Goal: Transaction & Acquisition: Purchase product/service

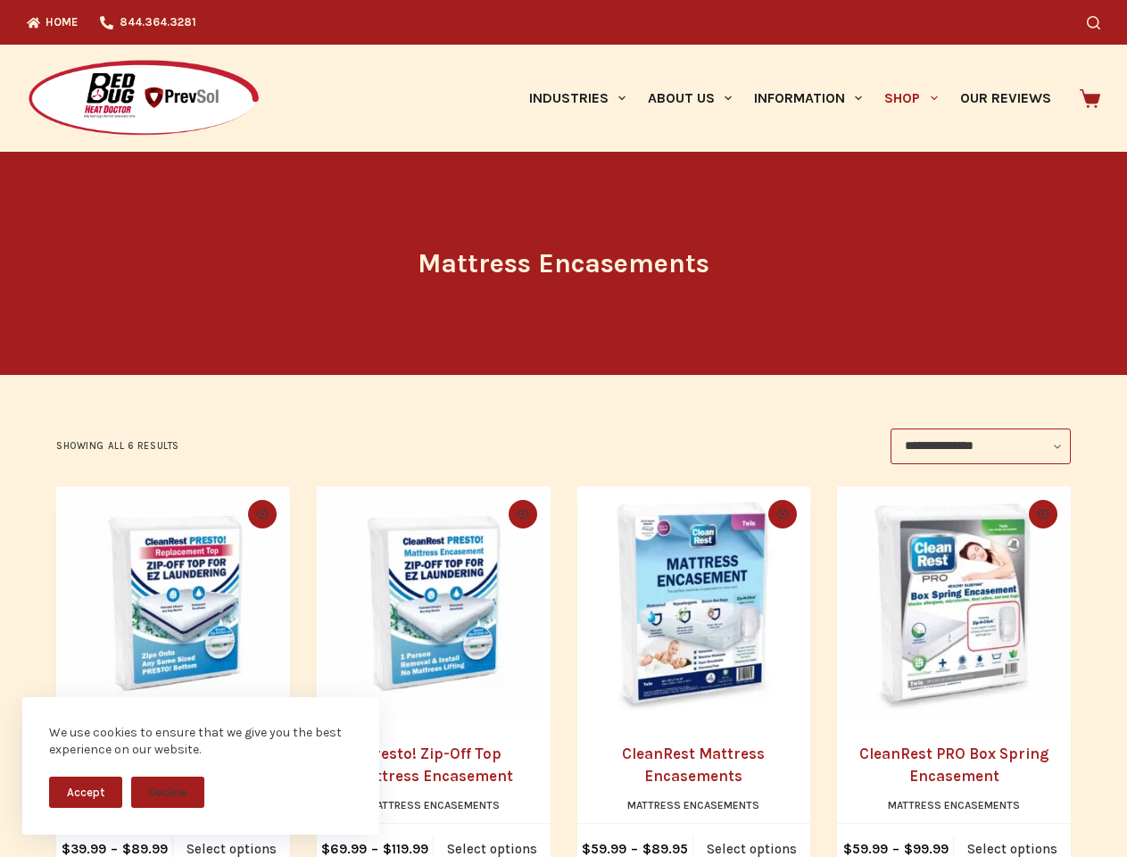
click at [563, 428] on div "**********" at bounding box center [563, 446] width 1015 height 36
click at [86, 792] on button "Accept" at bounding box center [85, 791] width 73 height 31
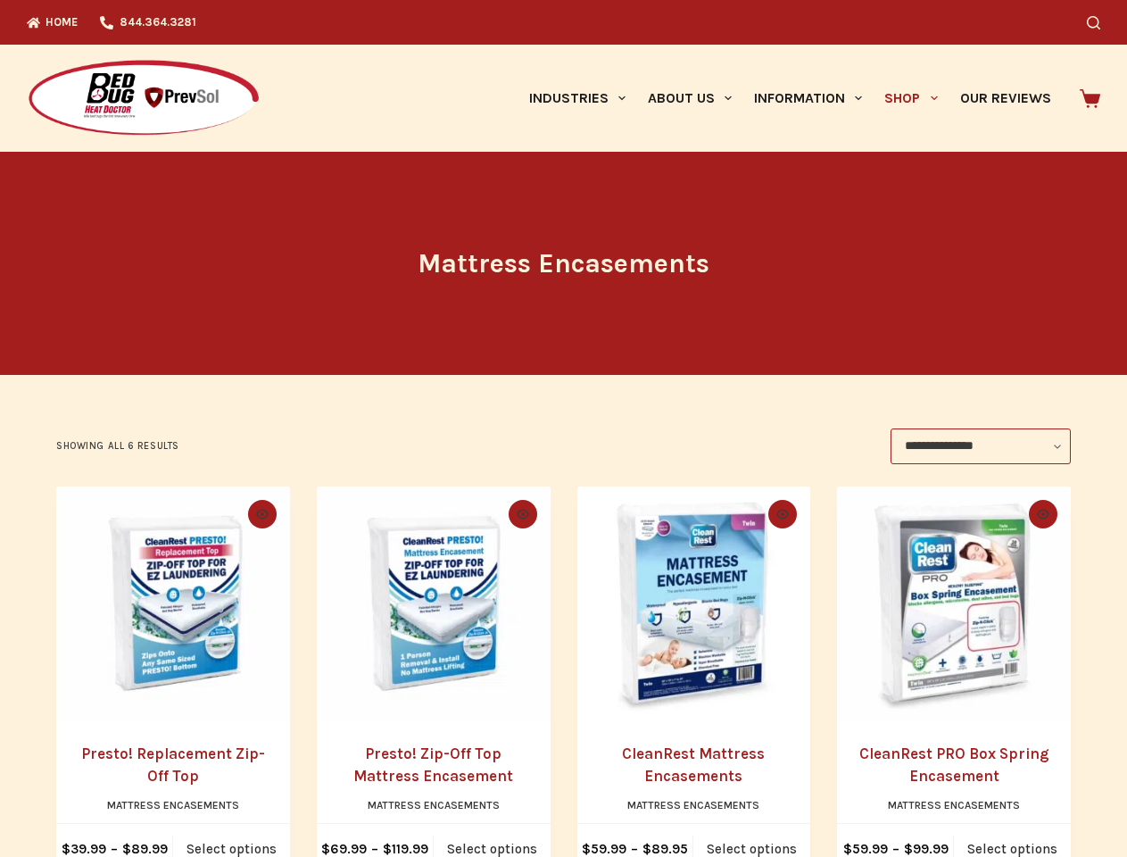
click at [168, 792] on button "Decline" at bounding box center [167, 805] width 73 height 31
click at [1100, 22] on icon "Search" at bounding box center [1093, 22] width 13 height 13
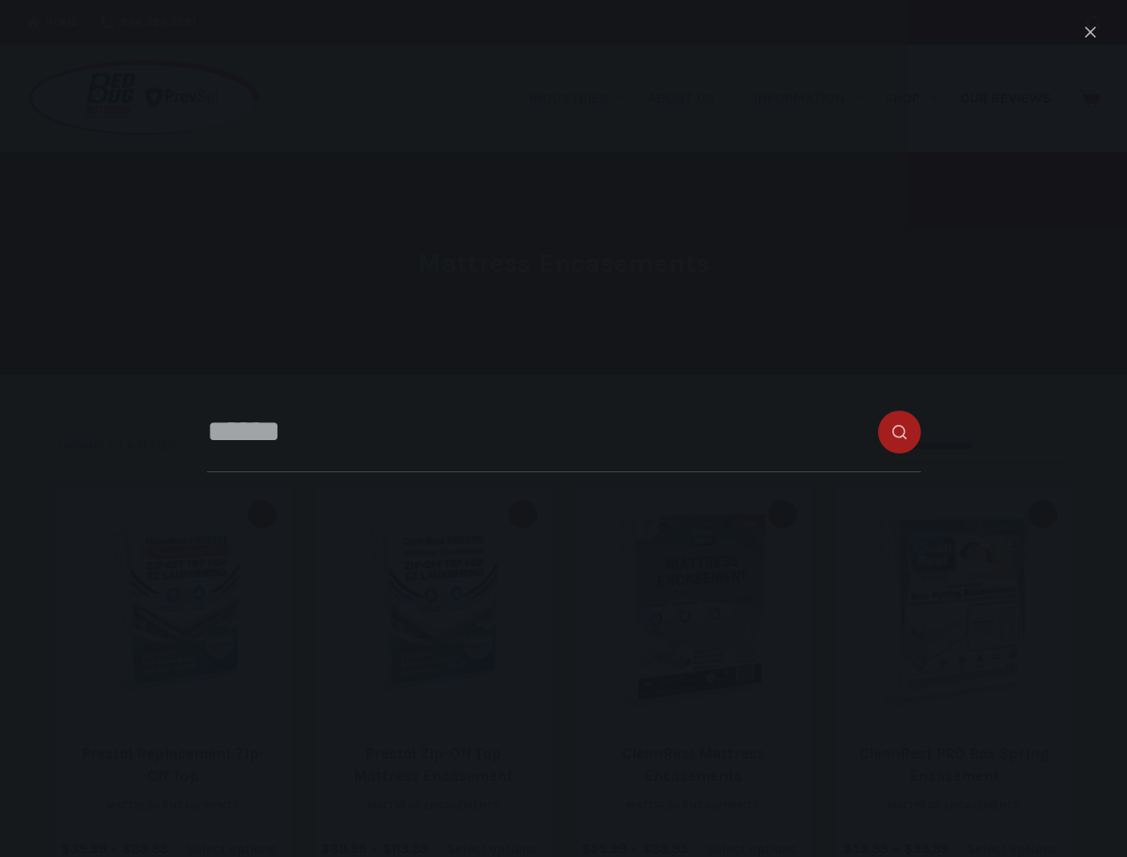
click at [584, 98] on link "Industries" at bounding box center [577, 98] width 119 height 107
click at [697, 98] on link "About Us" at bounding box center [689, 98] width 106 height 107
click at [816, 98] on link "Information" at bounding box center [808, 98] width 130 height 107
click at [918, 98] on link "Shop" at bounding box center [911, 98] width 75 height 107
click at [259, 514] on icon "Quick view toggle" at bounding box center [262, 515] width 12 height 10
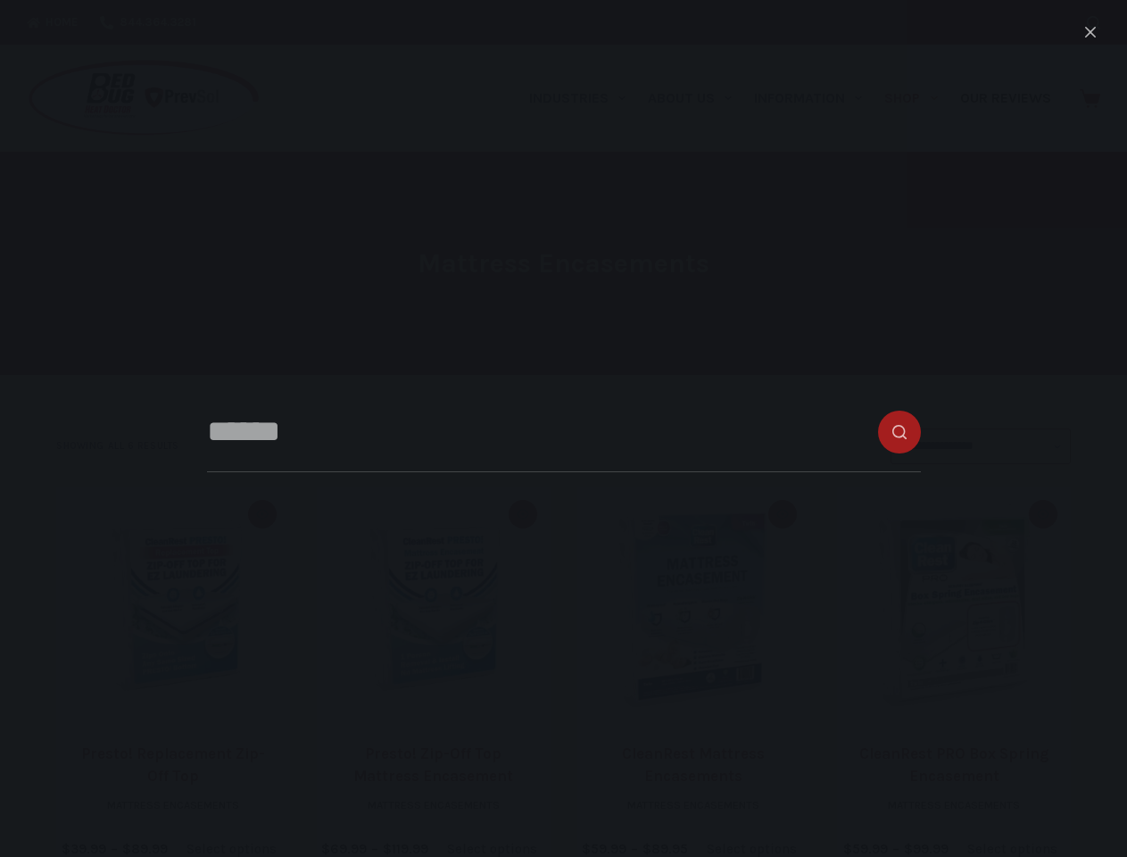
click at [523, 514] on icon "Quick view toggle" at bounding box center [523, 515] width 12 height 10
